Goal: Task Accomplishment & Management: Use online tool/utility

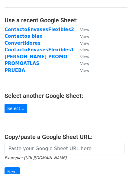
scroll to position [60, 0]
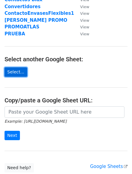
click at [11, 71] on link "Select..." at bounding box center [16, 71] width 23 height 9
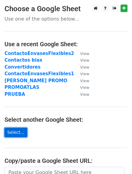
click at [14, 133] on link "Select..." at bounding box center [16, 132] width 23 height 9
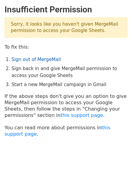
click at [25, 59] on link "Sign out of MergeMail" at bounding box center [35, 59] width 49 height 5
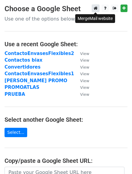
click at [96, 9] on icon at bounding box center [96, 8] width 4 height 4
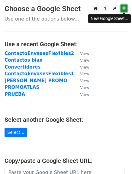
click at [124, 8] on icon at bounding box center [123, 8] width 3 height 4
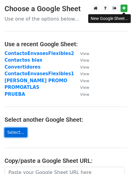
click at [13, 134] on link "Select..." at bounding box center [16, 132] width 23 height 9
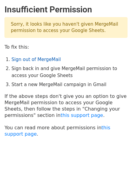
click at [38, 62] on link "Sign out of MergeMail" at bounding box center [35, 59] width 49 height 5
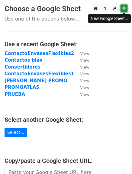
click at [126, 8] on link at bounding box center [124, 9] width 7 height 8
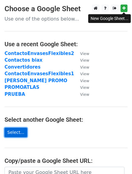
click at [16, 133] on link "Select..." at bounding box center [16, 132] width 23 height 9
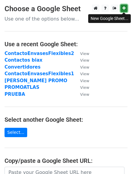
click at [122, 9] on link at bounding box center [124, 9] width 7 height 8
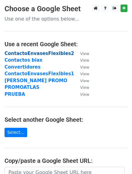
click at [15, 51] on strong "ContactoEnvasesFlexibles2" at bounding box center [39, 53] width 69 height 5
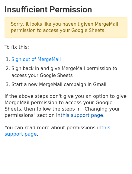
click at [60, 114] on link "this support page" at bounding box center [81, 115] width 43 height 6
click at [29, 28] on p "Sorry, it looks like you haven't given MergeMail permission to access your Goog…" at bounding box center [66, 27] width 123 height 21
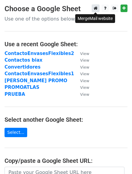
click at [95, 7] on icon at bounding box center [96, 8] width 4 height 4
